Goal: Contribute content

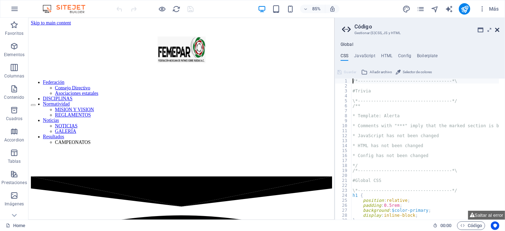
click at [496, 29] on icon at bounding box center [497, 30] width 4 height 6
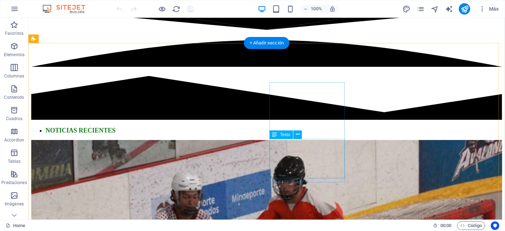
scroll to position [209, 0]
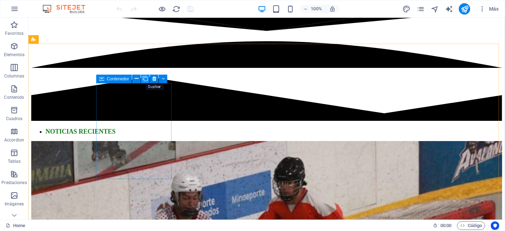
click at [147, 79] on icon at bounding box center [145, 78] width 5 height 7
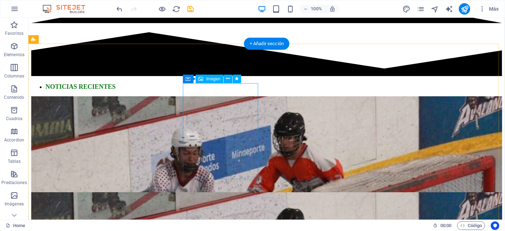
scroll to position [199, 0]
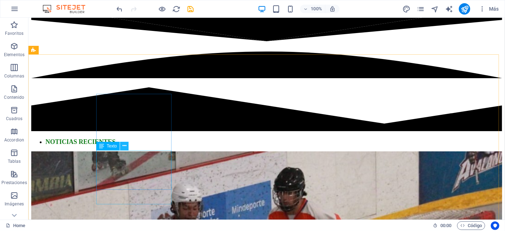
click at [123, 146] on icon at bounding box center [125, 145] width 4 height 7
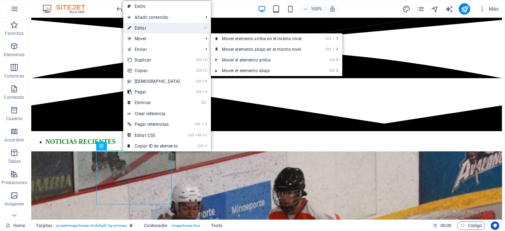
click at [156, 28] on link "⏎ Editar" at bounding box center [153, 28] width 61 height 11
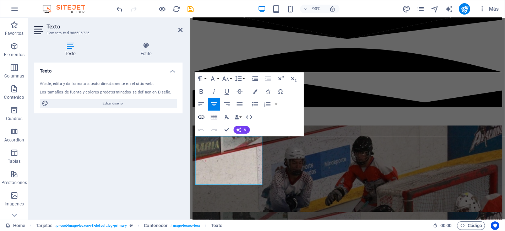
click at [203, 114] on icon "button" at bounding box center [202, 117] width 8 height 8
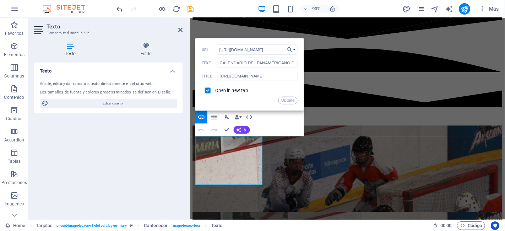
scroll to position [0, 0]
drag, startPoint x: 284, startPoint y: 50, endPoint x: 199, endPoint y: 47, distance: 84.6
click at [199, 47] on div "Back Choose Link Home (es) DISCIPLINAS GENERALES (es) Legal Notice (es) Privacy…" at bounding box center [249, 74] width 109 height 73
type input "[URL][DOMAIN_NAME]"
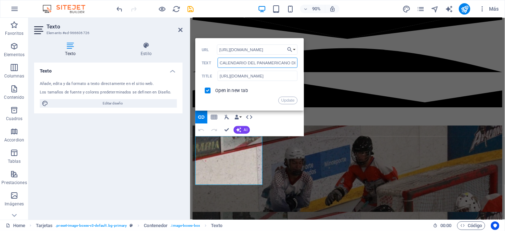
scroll to position [0, 0]
drag, startPoint x: 292, startPoint y: 63, endPoint x: 177, endPoint y: 56, distance: 115.0
click at [177, 56] on div "Texto Elemento #ed-966606726 Texto Estilo Texto Añade, edita y da formato a tex…" at bounding box center [266, 119] width 477 height 202
type input "DE CLUBES HOCKEY EN LÍNEA"
drag, startPoint x: 284, startPoint y: 60, endPoint x: 2, endPoint y: 56, distance: 282.2
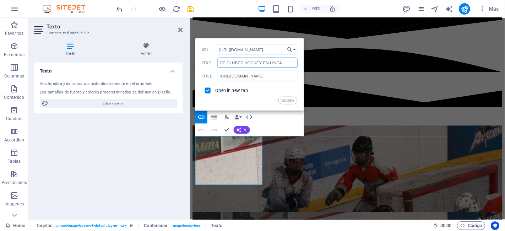
click at [161, 68] on div "Texto Elemento #ed-966606726 Texto Estilo Texto Añade, edita y da formato a tex…" at bounding box center [266, 119] width 477 height 202
type input "CUMPLIDA LA FIESTA DE LOS MENORES"
drag, startPoint x: 291, startPoint y: 77, endPoint x: 219, endPoint y: 75, distance: 72.2
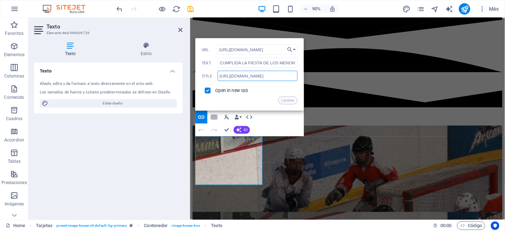
click at [219, 75] on input "[URL][DOMAIN_NAME]" at bounding box center [258, 76] width 80 height 10
drag, startPoint x: 295, startPoint y: 75, endPoint x: 211, endPoint y: 70, distance: 84.4
click at [211, 70] on div "[URL][DOMAIN_NAME] URL CUMPLIDA LA FIESTA DE LOS MENORES Text ment/19486148/PRO…" at bounding box center [250, 75] width 96 height 60
type input "S-Kg7-Oh9xdQJLwBwmVzBV2Q.pdf"
drag, startPoint x: 291, startPoint y: 75, endPoint x: 189, endPoint y: 75, distance: 102.4
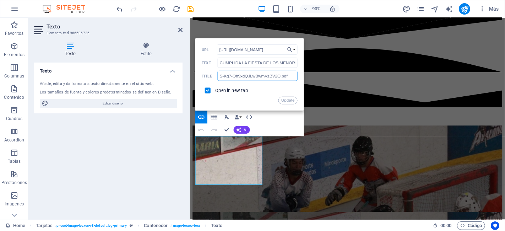
click at [189, 75] on div "Texto Elemento #ed-966606726 Texto Estilo Texto Añade, edita y da formato a tex…" at bounding box center [266, 119] width 477 height 202
type input "CUMPLIDA LA FIESTA DE LOS MENORES"
click at [285, 100] on button "Update" at bounding box center [288, 101] width 19 height 8
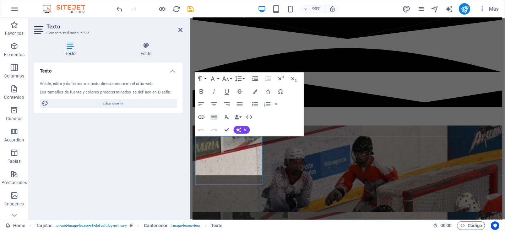
scroll to position [0, 0]
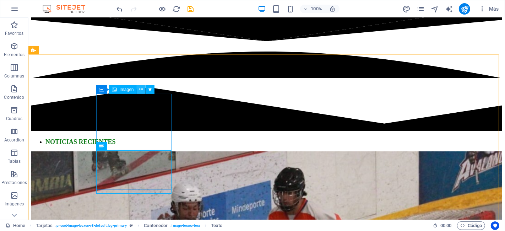
click at [144, 88] on button at bounding box center [141, 89] width 9 height 9
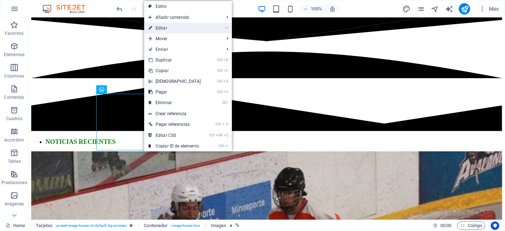
click at [171, 30] on link "⏎ Editar" at bounding box center [174, 28] width 61 height 11
select select "%"
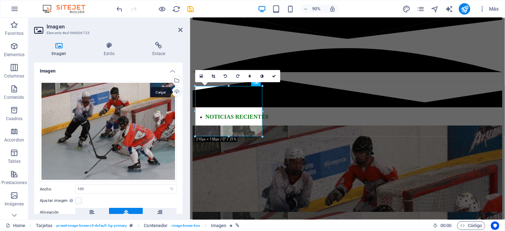
click at [177, 94] on div "Cargar" at bounding box center [176, 92] width 11 height 11
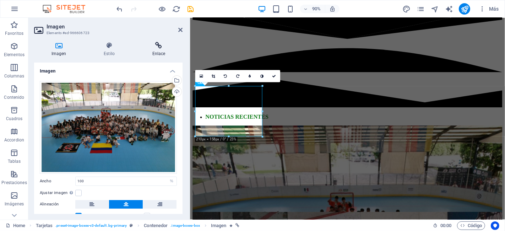
click at [162, 42] on icon at bounding box center [159, 45] width 48 height 7
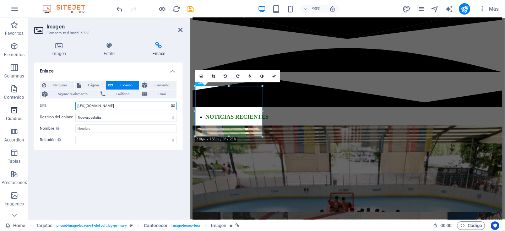
drag, startPoint x: 145, startPoint y: 105, endPoint x: 0, endPoint y: 117, distance: 145.5
click at [0, 117] on section "Favoritos Elementos Columnas Contenido Cuadros Accordion Tablas Prestaciones Im…" at bounding box center [252, 119] width 505 height 202
drag, startPoint x: 166, startPoint y: 106, endPoint x: 10, endPoint y: 96, distance: 156.0
click at [10, 96] on section "Favoritos Elementos Columnas Contenido Cuadros Accordion Tablas Prestaciones Im…" at bounding box center [252, 119] width 505 height 202
type input "BwmVzBV2Q.pdf"
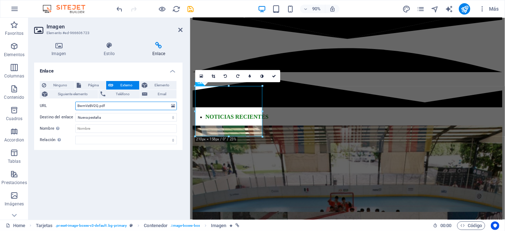
drag, startPoint x: 111, startPoint y: 107, endPoint x: 56, endPoint y: 103, distance: 54.9
click at [56, 103] on div "URL BwmVzBV2Q.pdf" at bounding box center [108, 106] width 137 height 9
paste input "[URL][DOMAIN_NAME]"
type input "[URL][DOMAIN_NAME]"
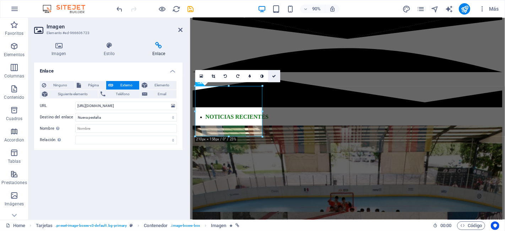
scroll to position [0, 0]
click at [275, 71] on link at bounding box center [274, 76] width 12 height 12
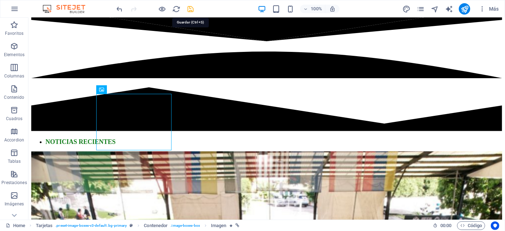
click at [193, 10] on icon "save" at bounding box center [191, 9] width 8 height 8
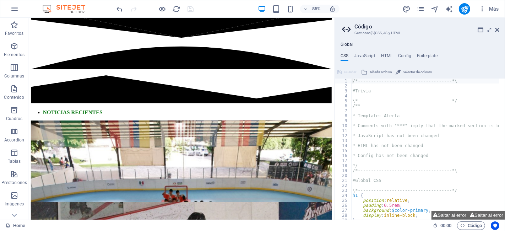
click at [439, 77] on div "/*------------------------------------*\ 1 2 3 4 5 6 7 8 9 10 11 12 13 14 15 16…" at bounding box center [420, 142] width 170 height 153
click at [498, 29] on icon at bounding box center [497, 30] width 4 height 6
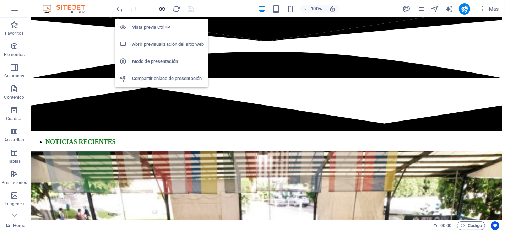
click at [163, 10] on icon "button" at bounding box center [163, 9] width 8 height 8
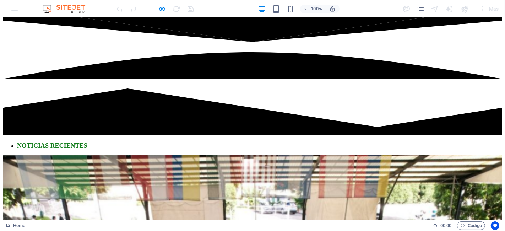
scroll to position [199, 0]
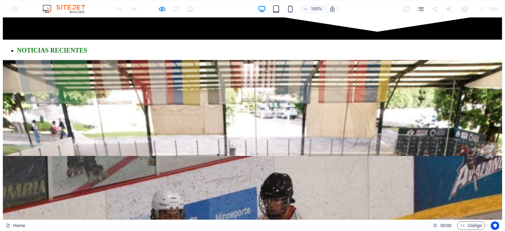
scroll to position [294, 0]
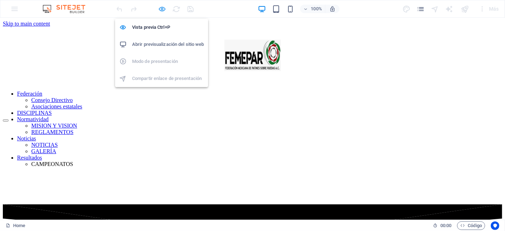
click at [163, 7] on icon "button" at bounding box center [163, 9] width 8 height 8
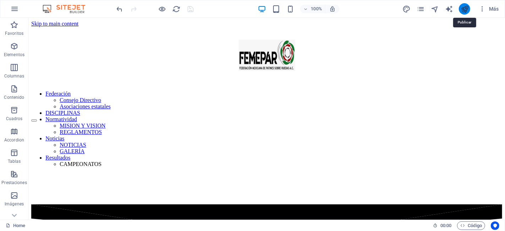
click at [467, 7] on icon "publish" at bounding box center [465, 9] width 8 height 8
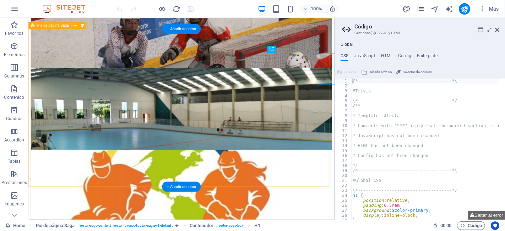
scroll to position [608, 0]
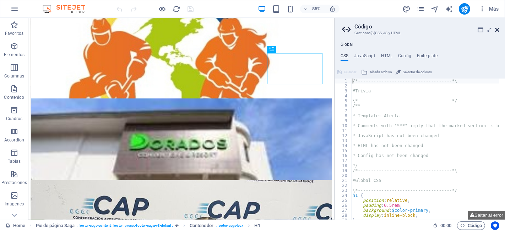
click at [499, 27] on icon at bounding box center [497, 30] width 4 height 6
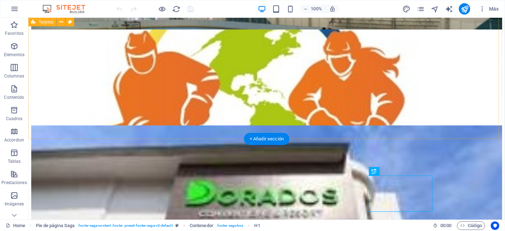
scroll to position [429, 0]
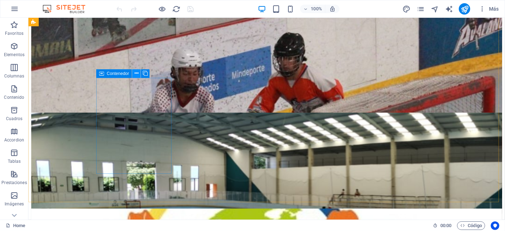
click at [136, 74] on icon at bounding box center [137, 73] width 4 height 7
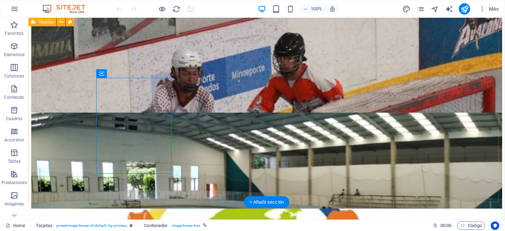
drag, startPoint x: 483, startPoint y: 53, endPoint x: 417, endPoint y: 91, distance: 75.6
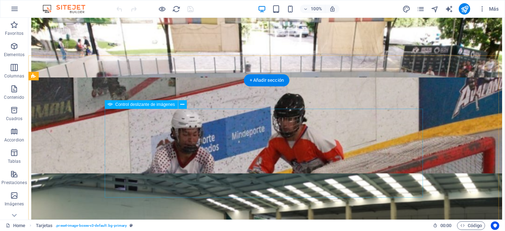
scroll to position [0, 0]
